Goal: Information Seeking & Learning: Check status

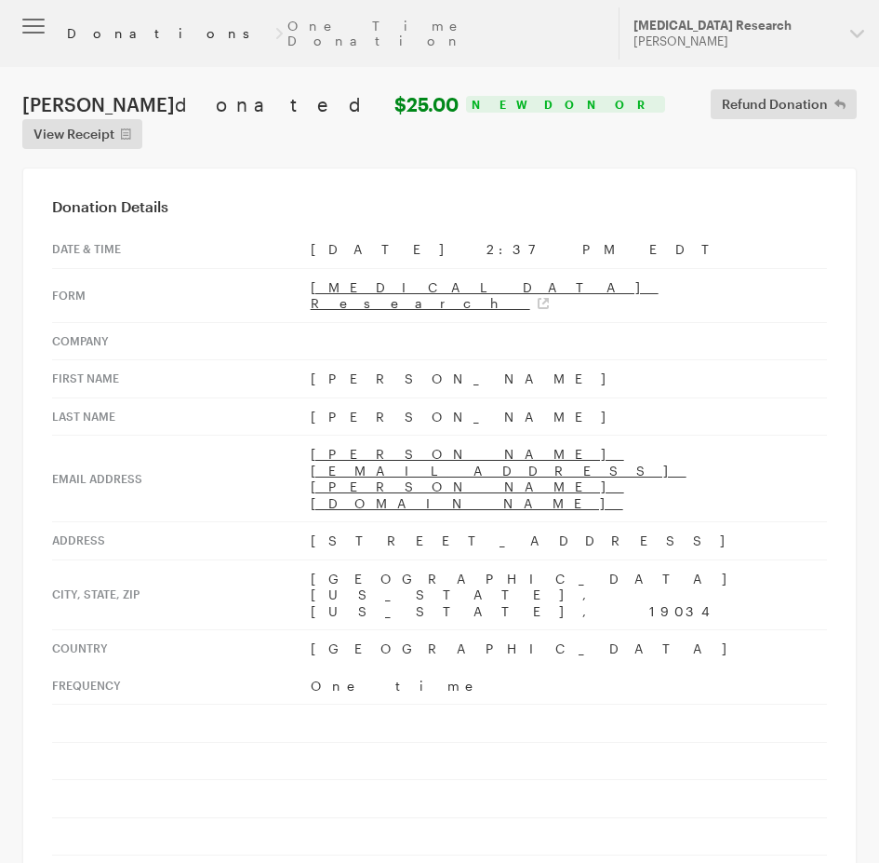
click at [95, 26] on link "Donations" at bounding box center [168, 33] width 203 height 15
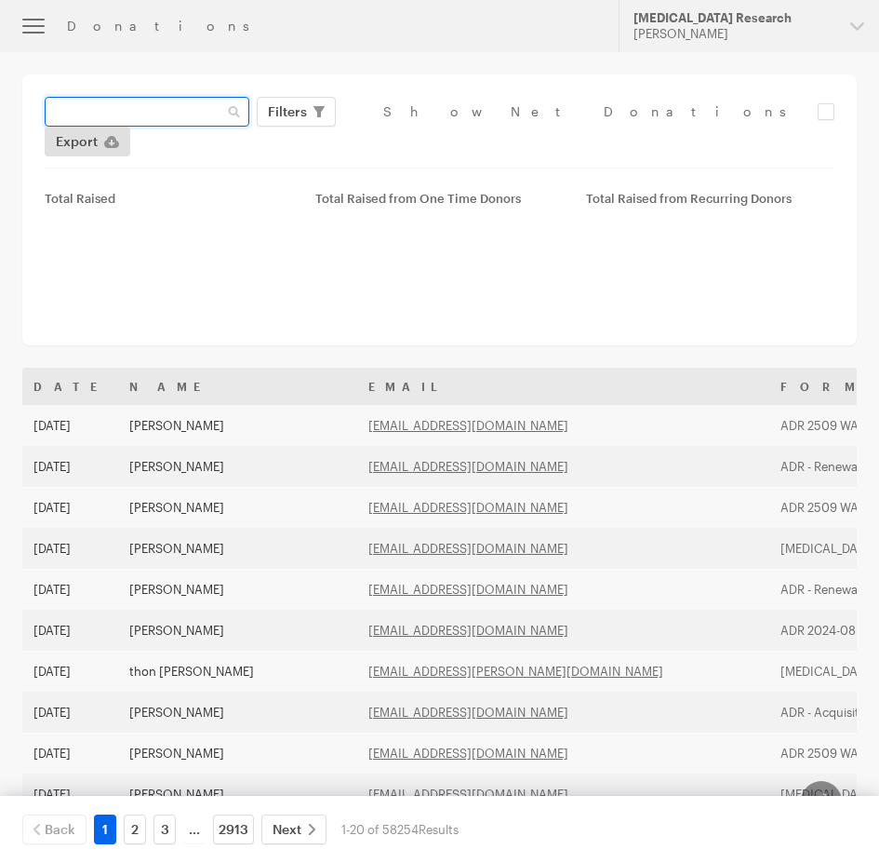
click at [173, 106] on input "text" at bounding box center [147, 112] width 205 height 30
paste input "[PERSON_NAME][EMAIL_ADDRESS][DOMAIN_NAME]"
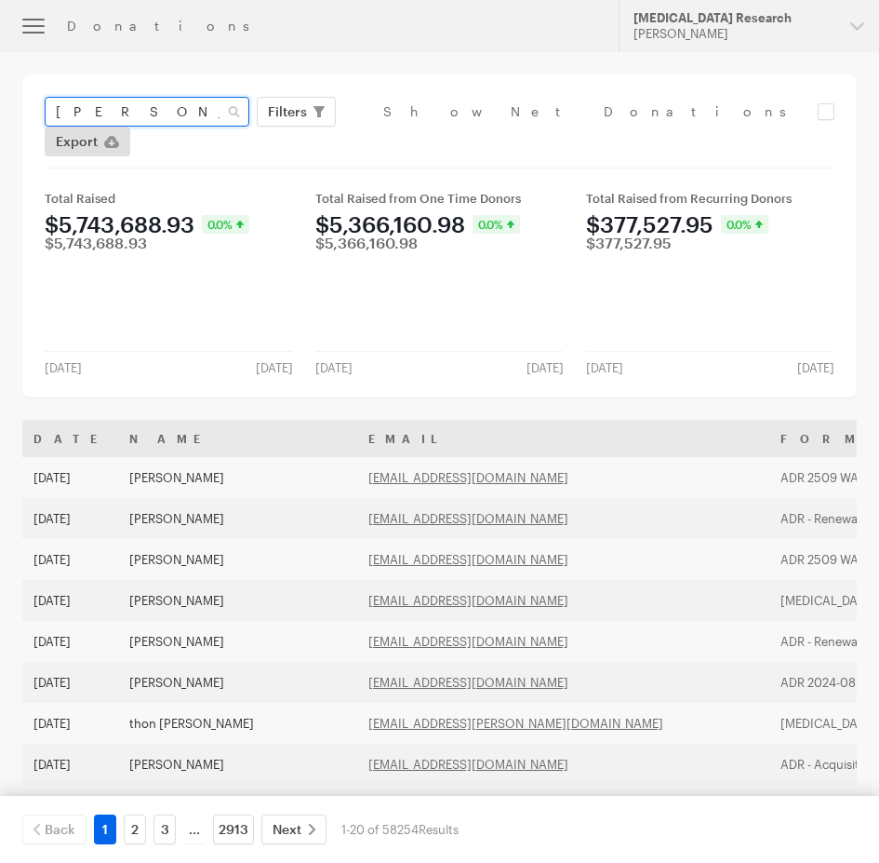
scroll to position [0, 10]
type input "barry_pearlman@yahoo.com"
click at [428, 136] on button "Apply" at bounding box center [458, 151] width 60 height 30
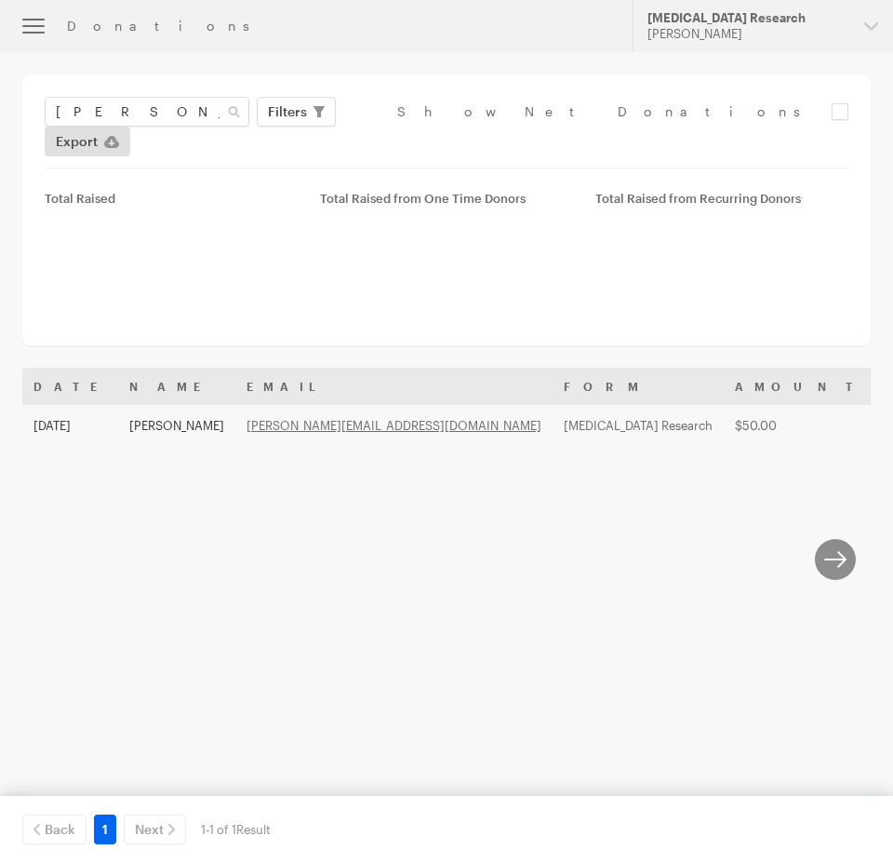
scroll to position [0, 1]
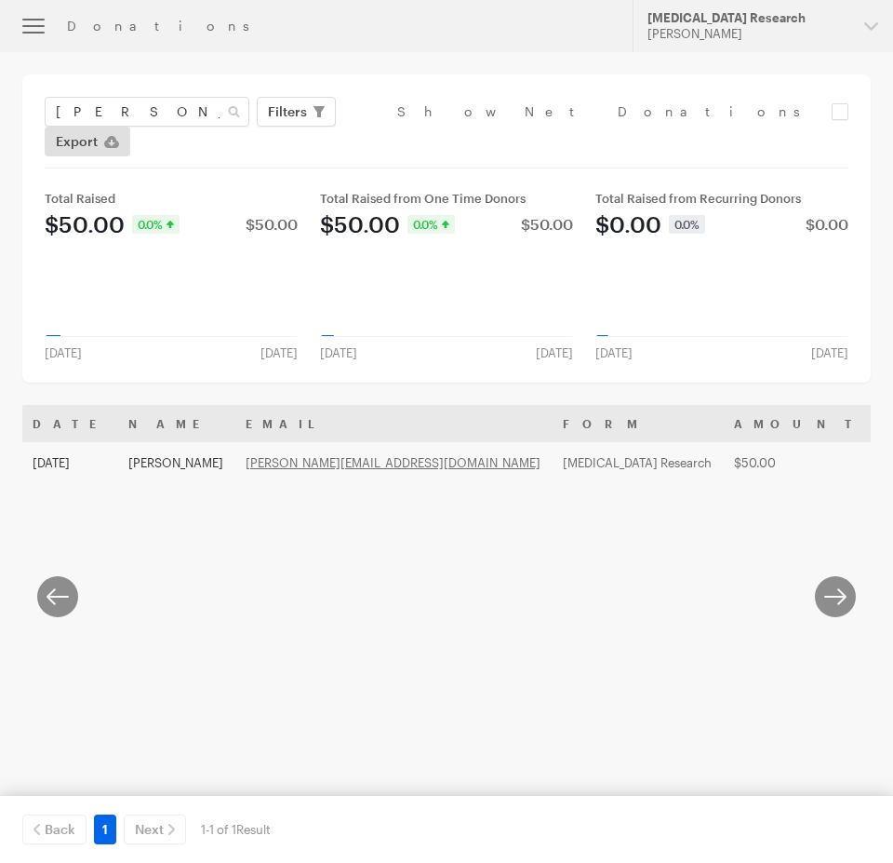
click at [152, 407] on th "Name" at bounding box center [175, 423] width 117 height 37
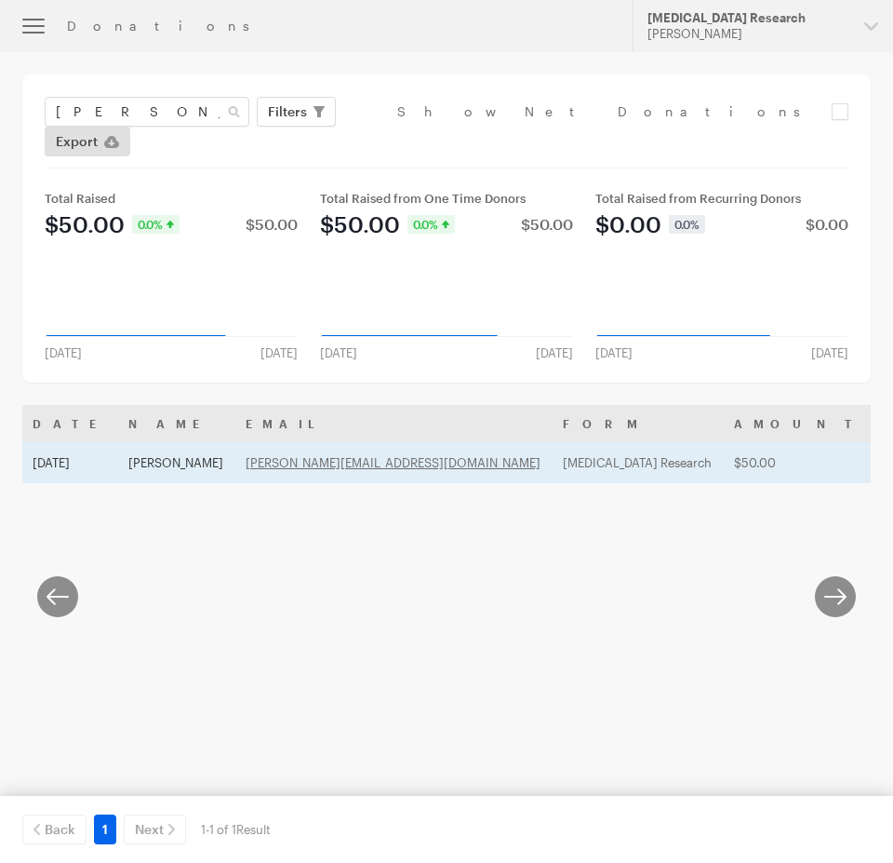
click at [166, 442] on td "Barry Pearlman" at bounding box center [175, 462] width 117 height 41
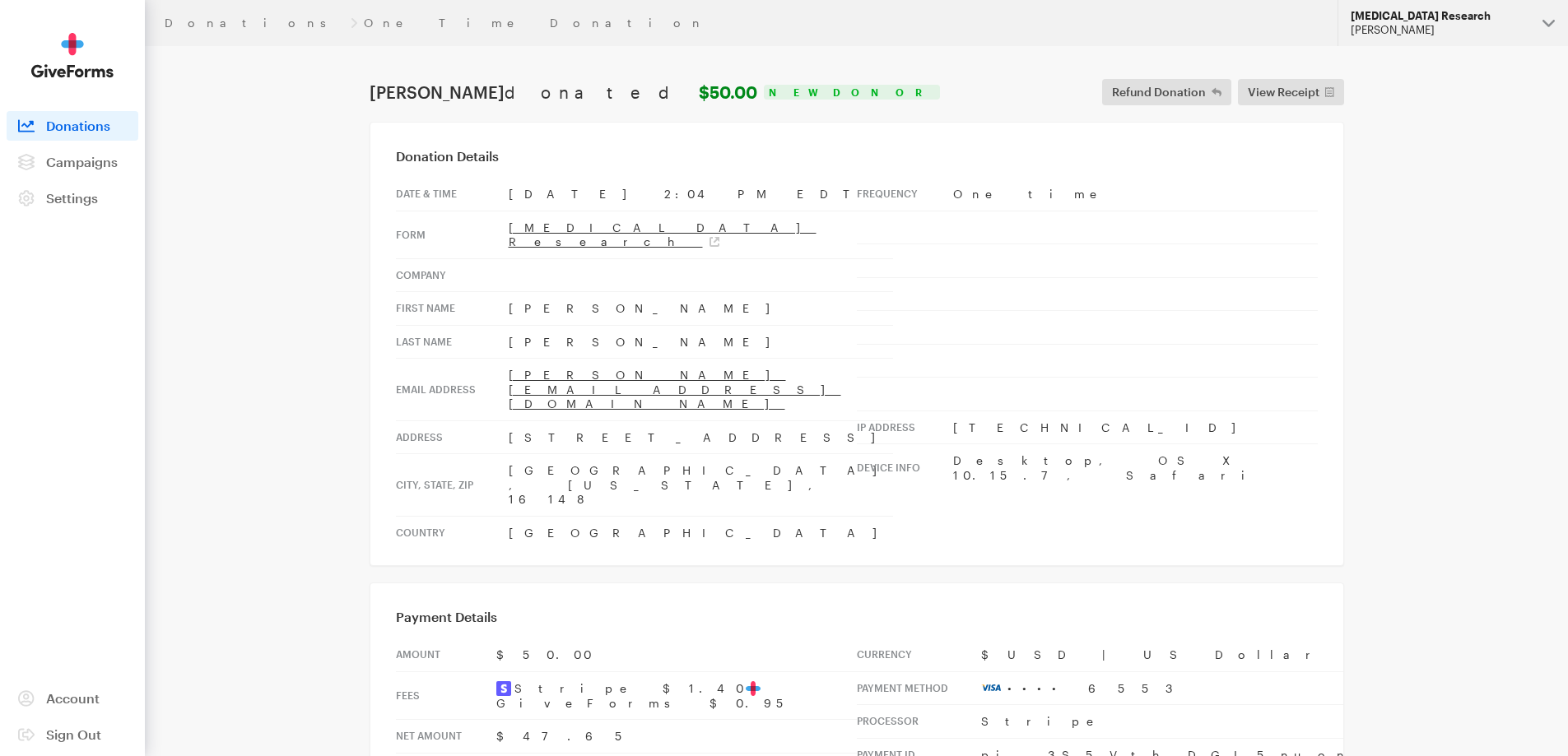
click at [777, 34] on div "[PERSON_NAME]" at bounding box center [1440, 30] width 179 height 14
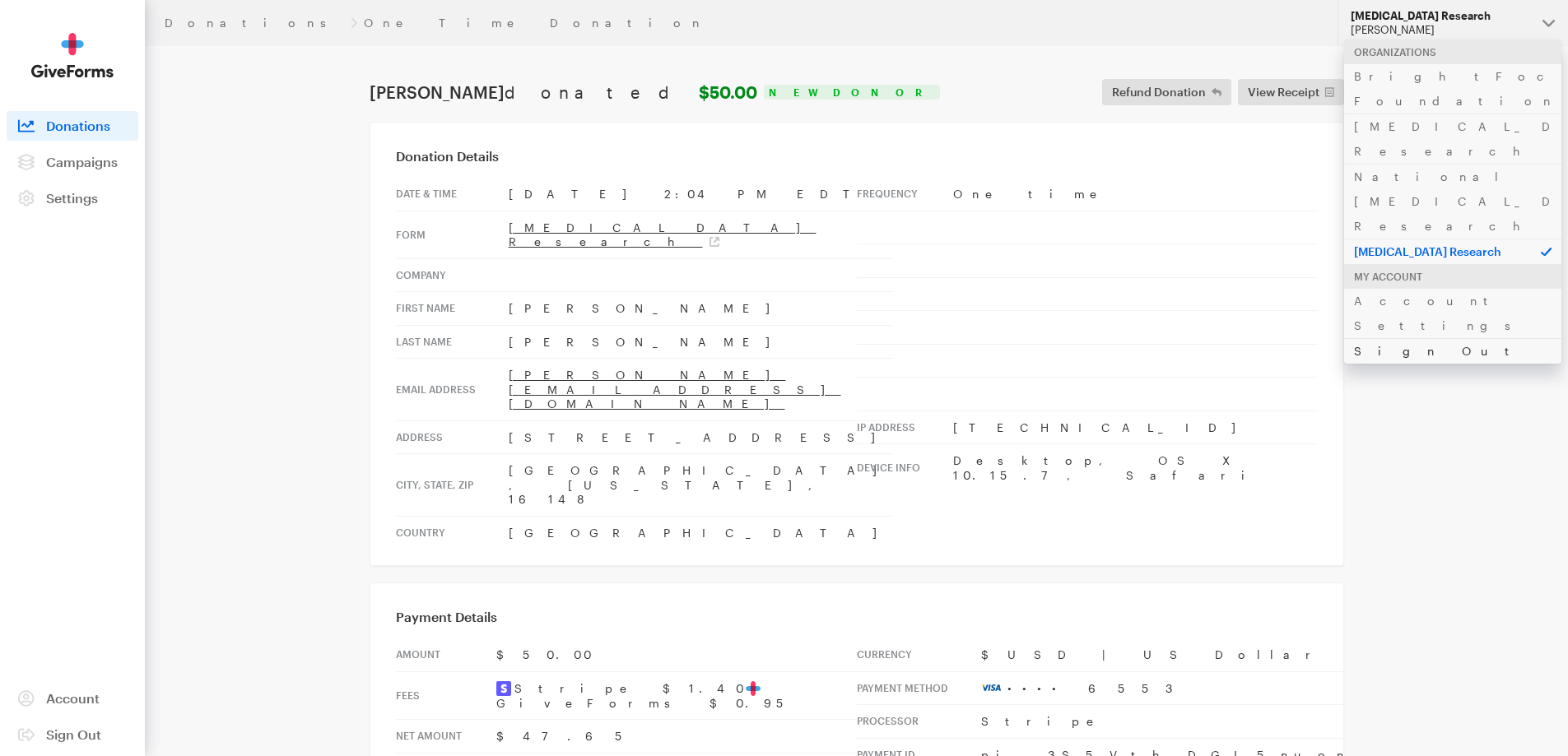
click at [777, 338] on link "Sign Out" at bounding box center [1453, 350] width 218 height 26
